Goal: Transaction & Acquisition: Purchase product/service

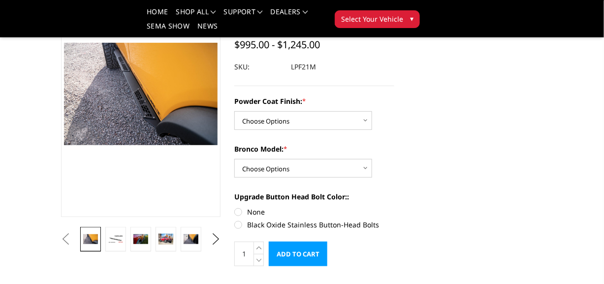
scroll to position [49, 0]
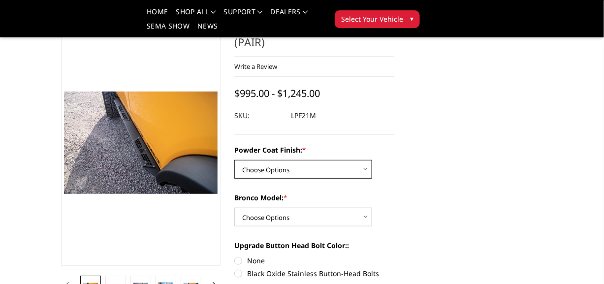
click at [322, 160] on select "Choose Options Bare Metal Textured Black Powder Coat" at bounding box center [303, 169] width 138 height 19
click at [356, 141] on section "Bronco 4-Door Sliders (pair) Write a Review Write a Review × Bronco 4-Door Slid…" at bounding box center [314, 173] width 174 height 306
